Goal: Check status: Check status

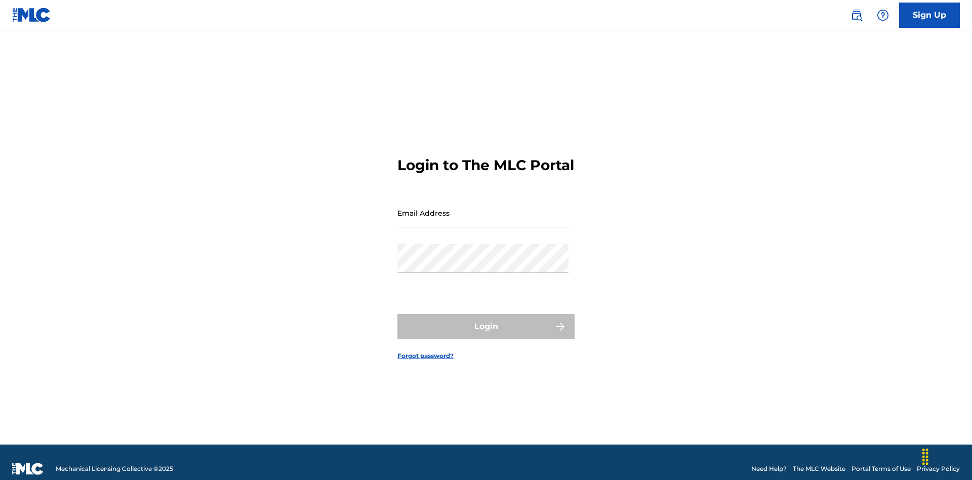
scroll to position [13, 0]
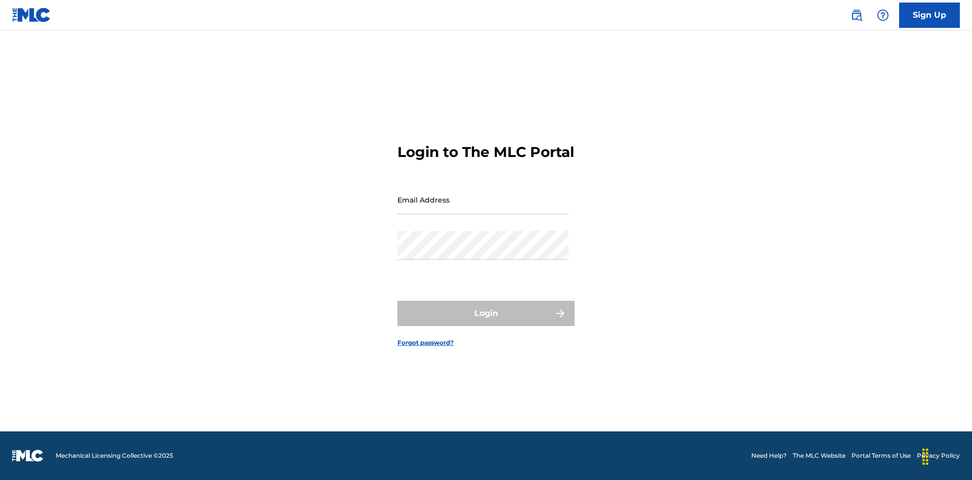
click at [483, 208] on input "Email Address" at bounding box center [482, 199] width 171 height 29
type input "Duke.McTesterson@gmail.com"
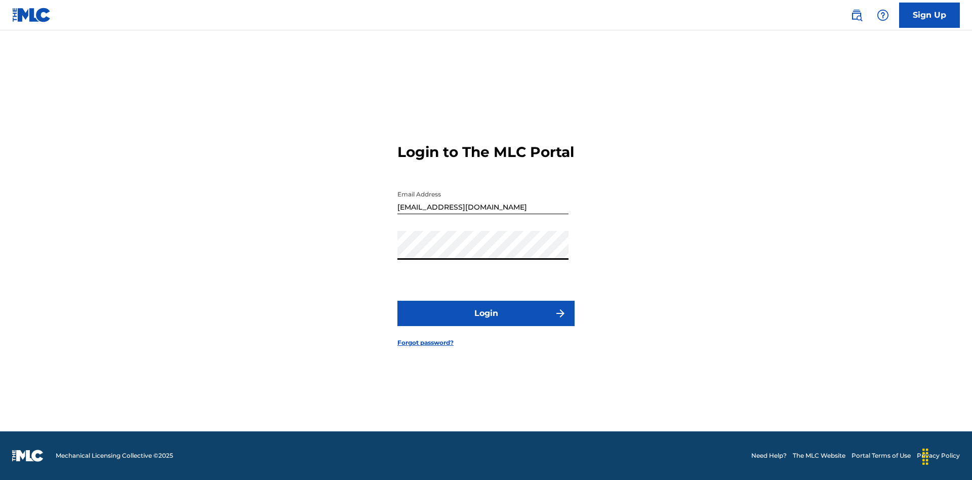
click at [486, 322] on button "Login" at bounding box center [485, 313] width 177 height 25
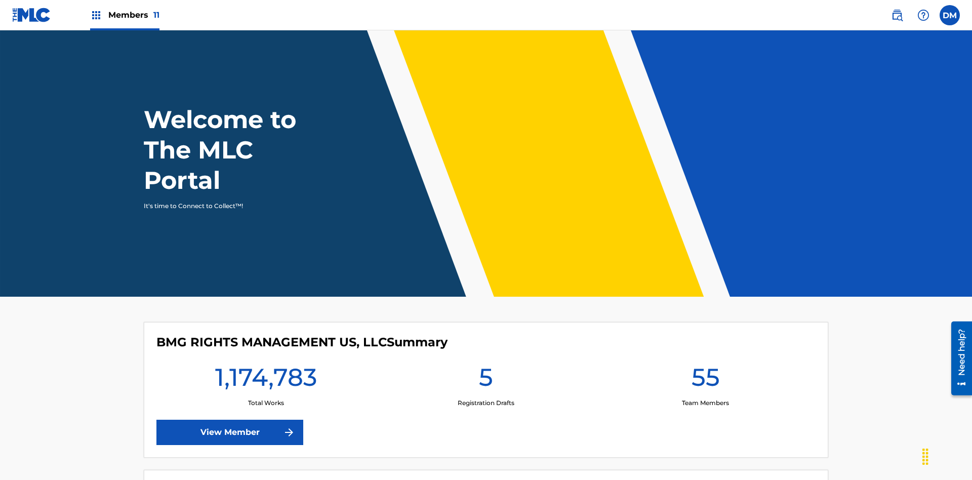
click at [125, 15] on span "Members 11" at bounding box center [133, 15] width 51 height 12
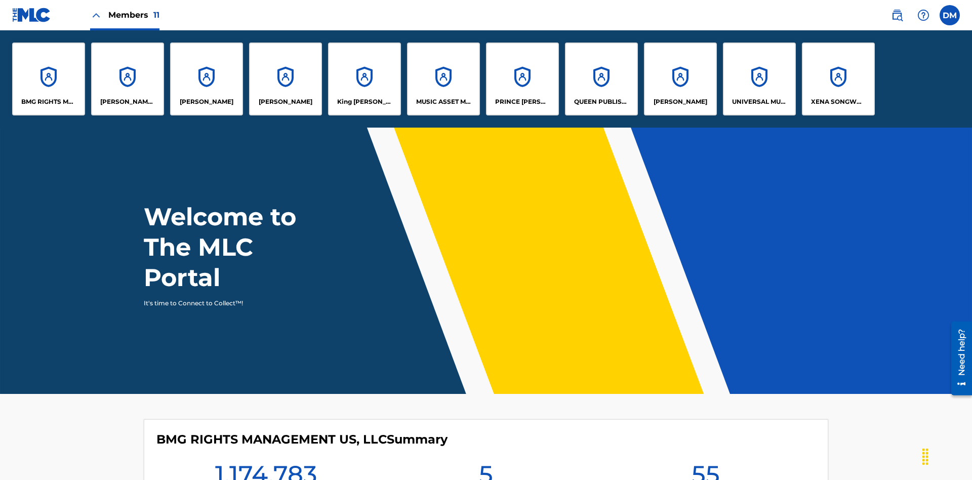
click at [759, 102] on p "UNIVERSAL MUSIC PUB GROUP" at bounding box center [759, 101] width 55 height 9
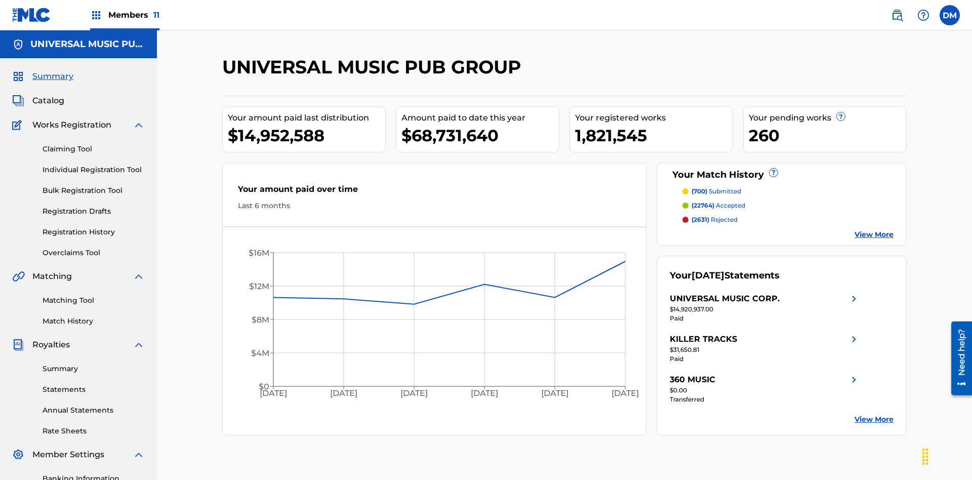
click at [94, 227] on link "Registration History" at bounding box center [94, 232] width 102 height 11
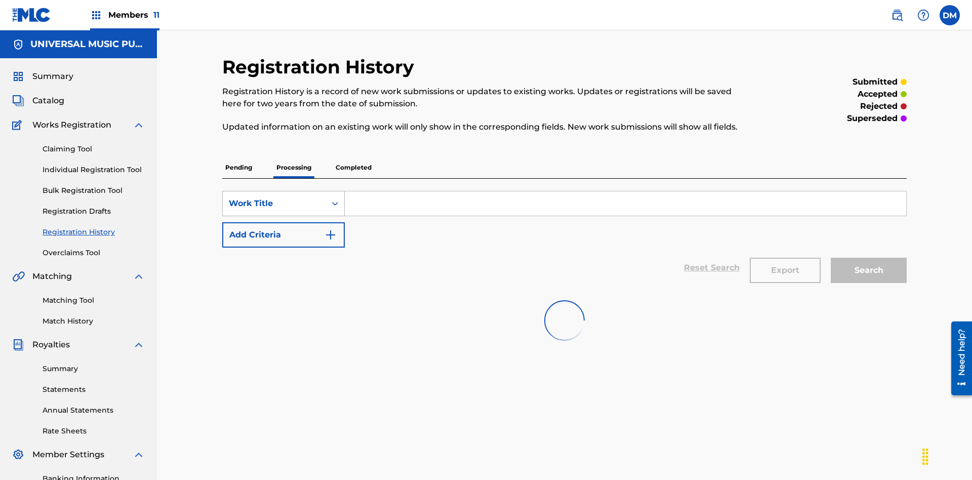
click at [274, 197] on div "Work Title" at bounding box center [274, 203] width 91 height 12
click at [283, 222] on button "Add Criteria" at bounding box center [283, 234] width 123 height 25
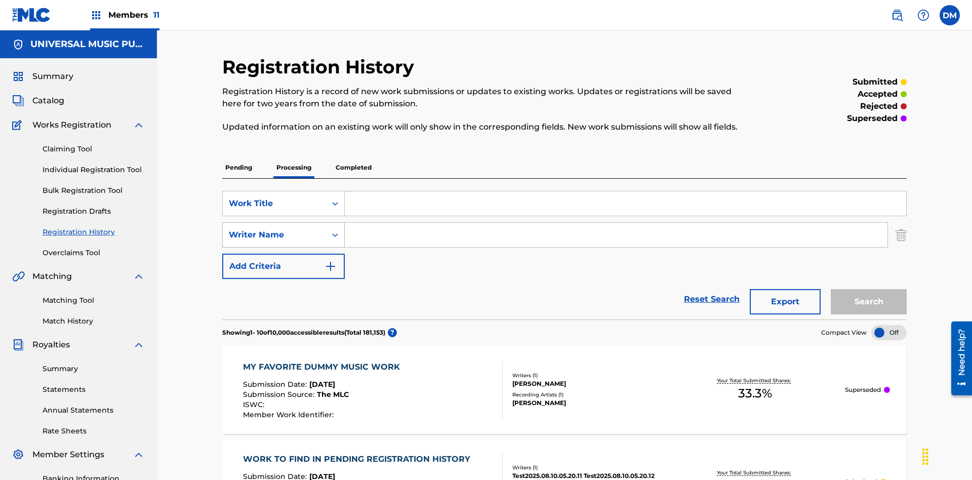
click at [274, 229] on div "Writer Name" at bounding box center [274, 235] width 91 height 12
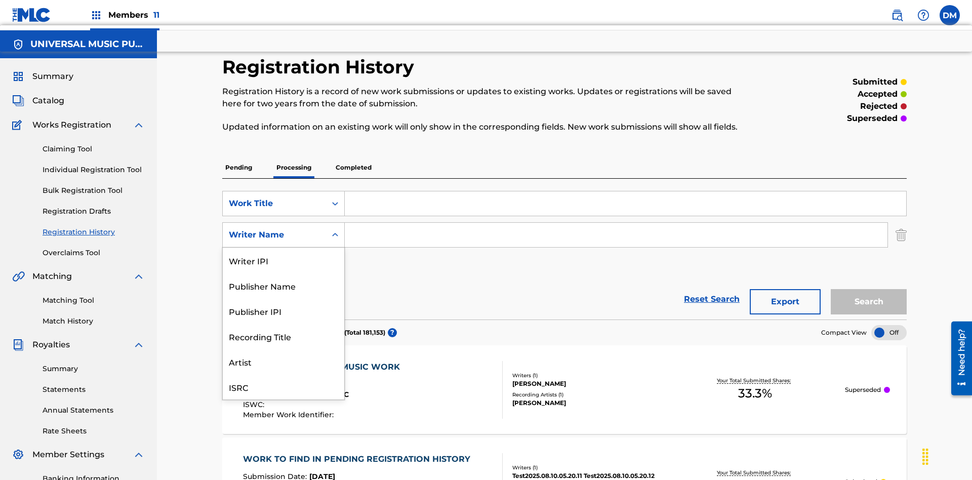
click at [283, 323] on div "Recording Title" at bounding box center [283, 335] width 121 height 25
click at [283, 254] on button "Add Criteria" at bounding box center [283, 266] width 123 height 25
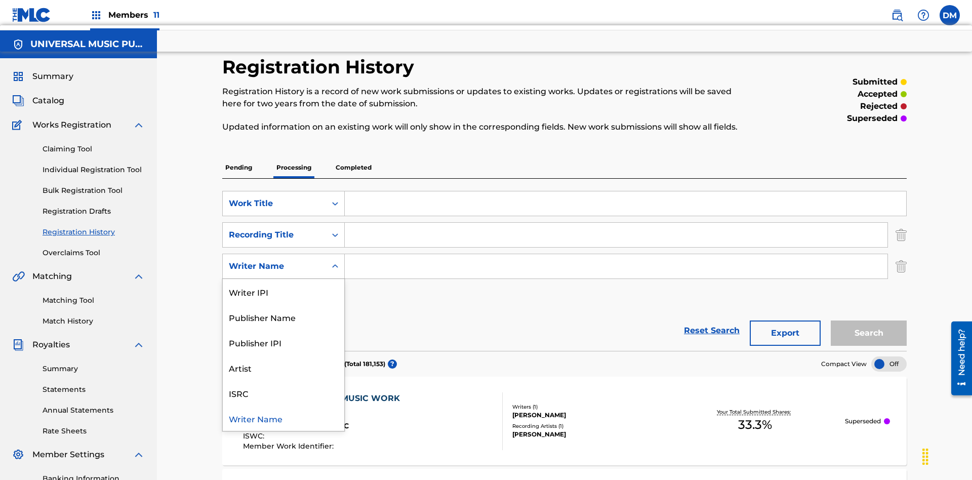
click at [283, 380] on div "ISRC" at bounding box center [283, 392] width 121 height 25
click at [283, 285] on button "Add Criteria" at bounding box center [283, 297] width 123 height 25
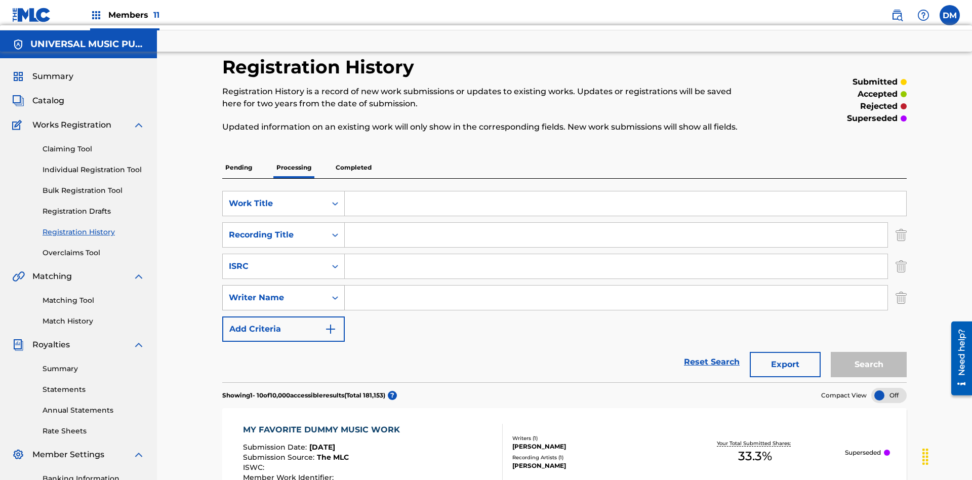
click at [274, 292] on div "Writer Name" at bounding box center [274, 298] width 91 height 12
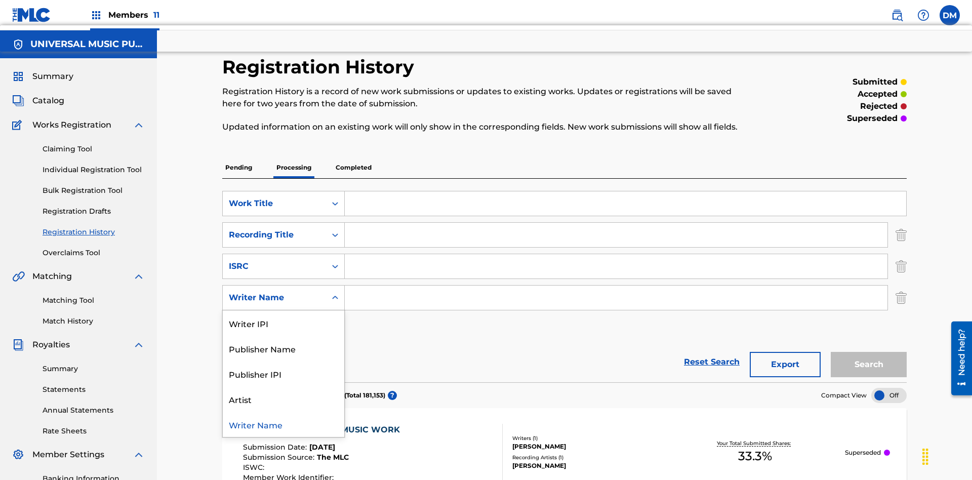
click at [283, 361] on div "Publisher IPI" at bounding box center [283, 373] width 121 height 25
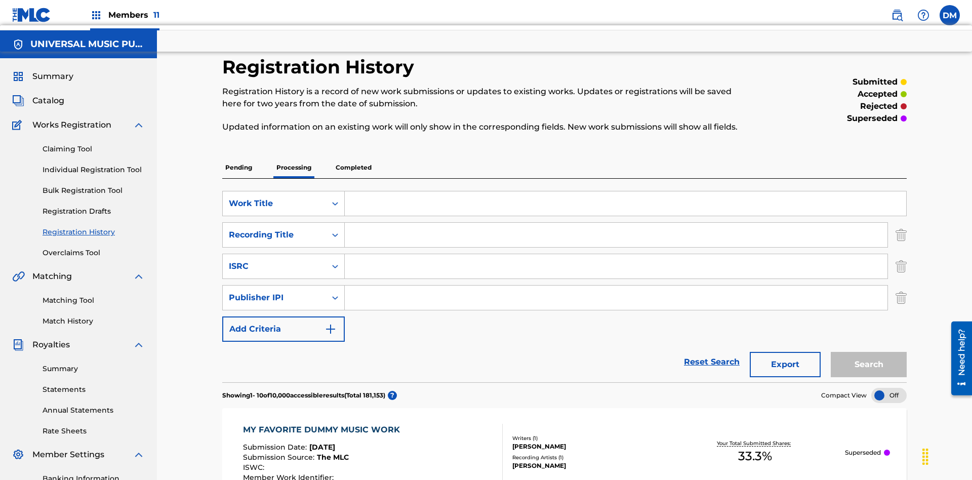
click at [283, 316] on button "Add Criteria" at bounding box center [283, 328] width 123 height 25
click at [625, 191] on input "Search Form" at bounding box center [625, 203] width 561 height 24
type input "Work to find in Pending Registration History"
click at [616, 223] on input "Search Form" at bounding box center [616, 235] width 543 height 24
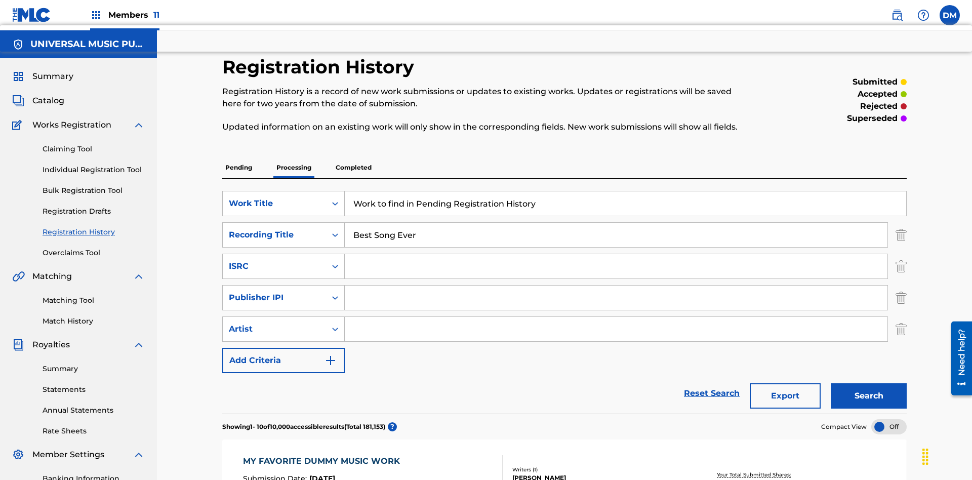
type input "Best Song Ever"
click at [616, 254] on input "Search Form" at bounding box center [616, 266] width 543 height 24
type input "AA3123123123"
click at [616, 286] on input "Search Form" at bounding box center [616, 298] width 543 height 24
type input "00595839777"
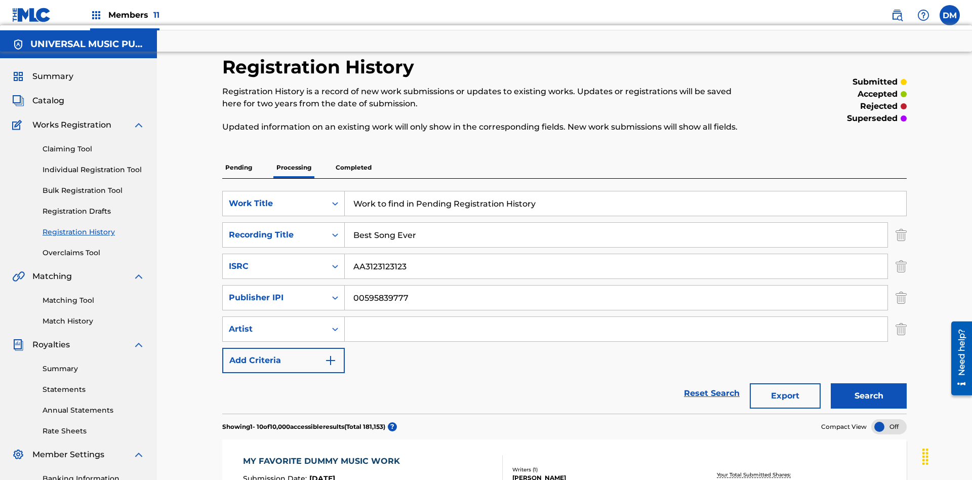
click at [616, 317] on input "Search Form" at bounding box center [616, 329] width 543 height 24
type input "Joe Lewis"
click at [869, 383] on button "Search" at bounding box center [869, 395] width 76 height 25
